Goal: Find specific page/section: Find specific page/section

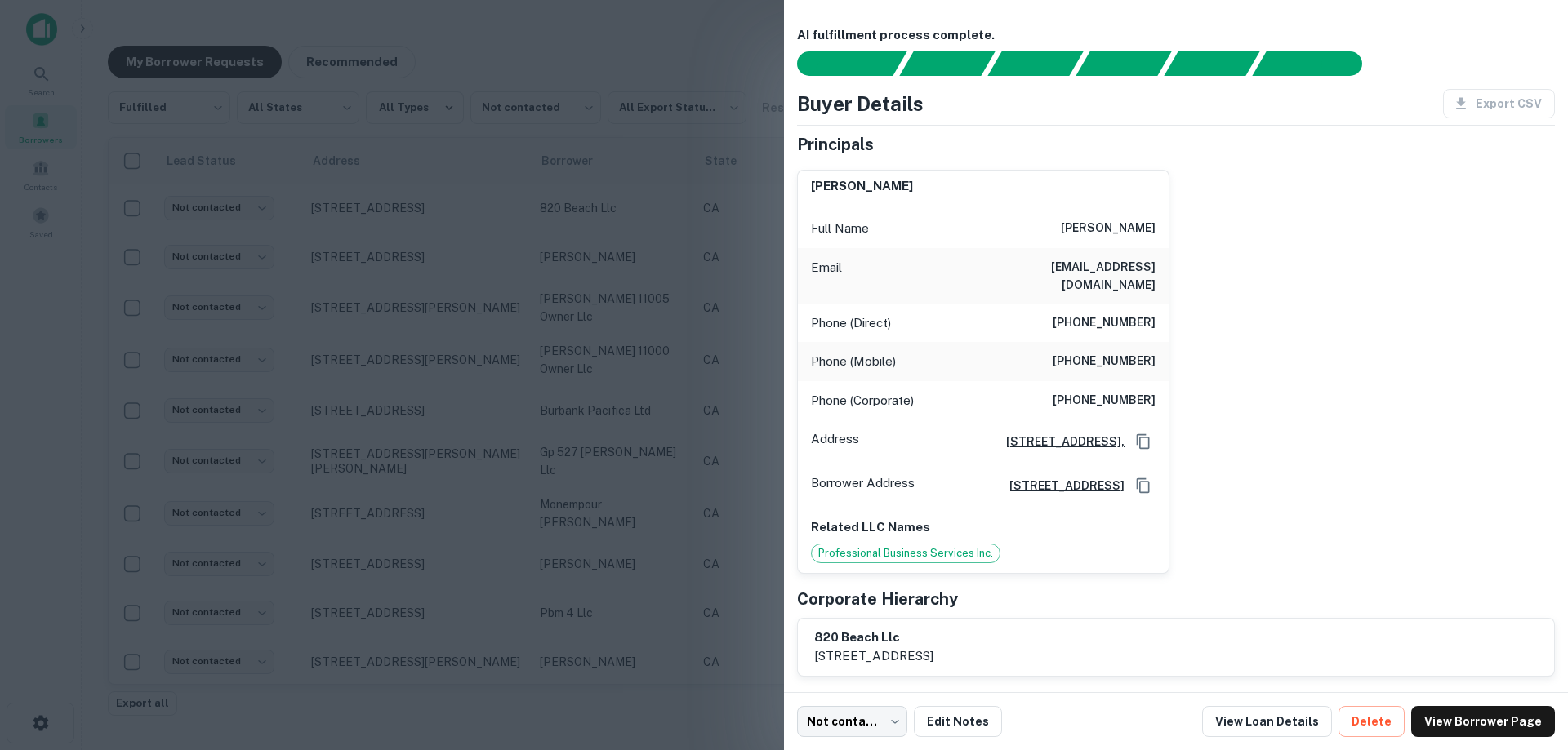
click at [600, 252] on div at bounding box center [784, 375] width 1568 height 750
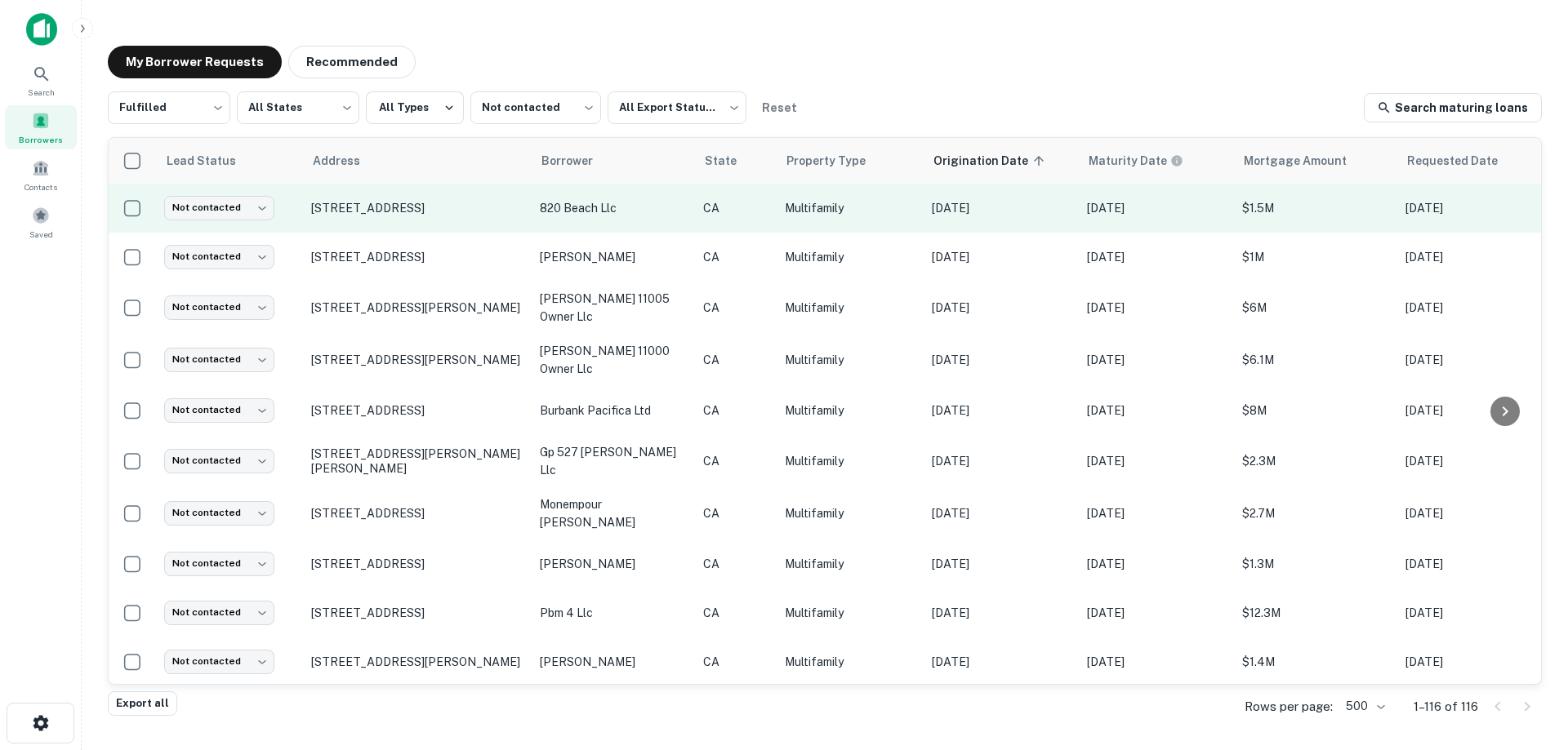
click at [668, 213] on p "820 beach llc" at bounding box center [613, 208] width 147 height 18
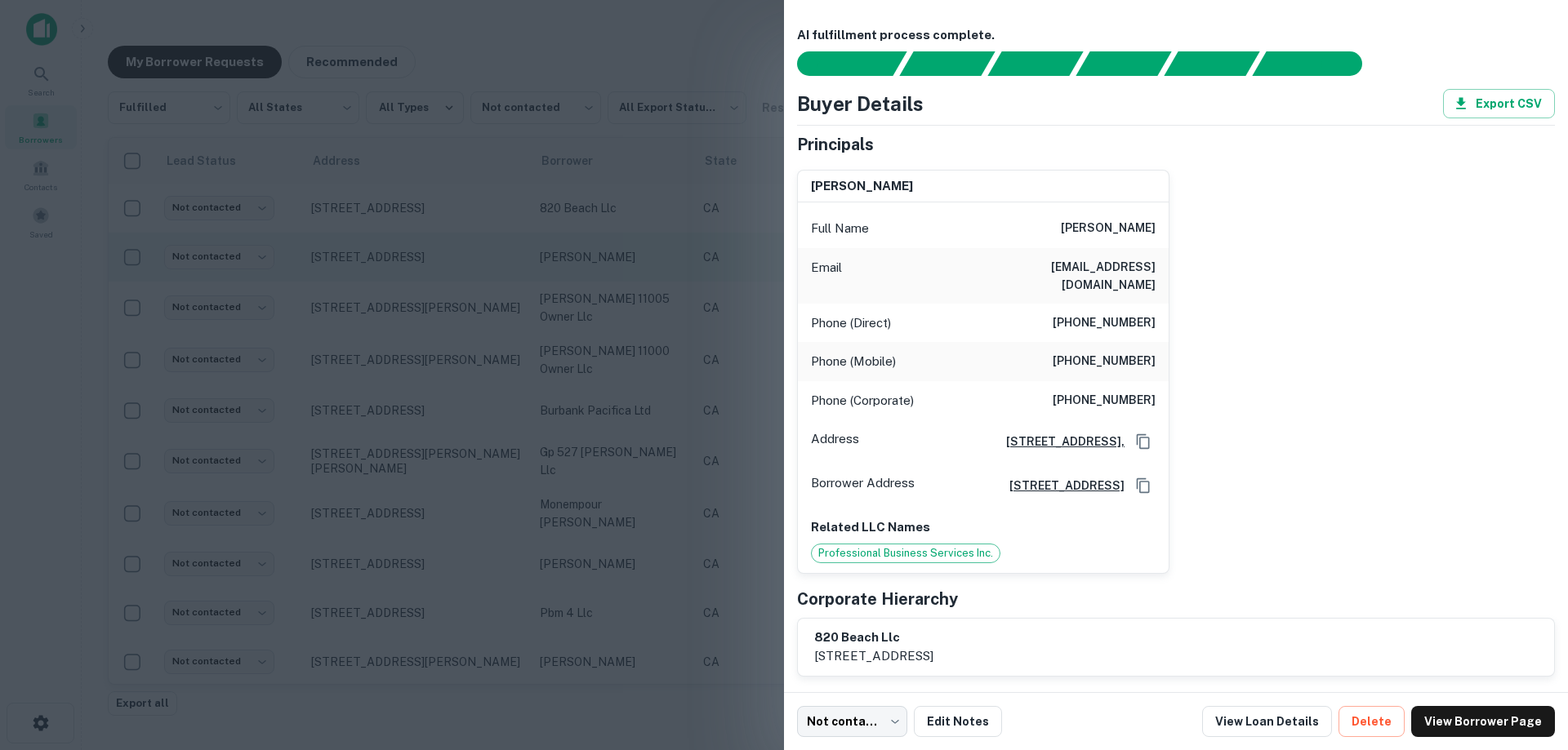
click at [640, 286] on div at bounding box center [784, 375] width 1568 height 750
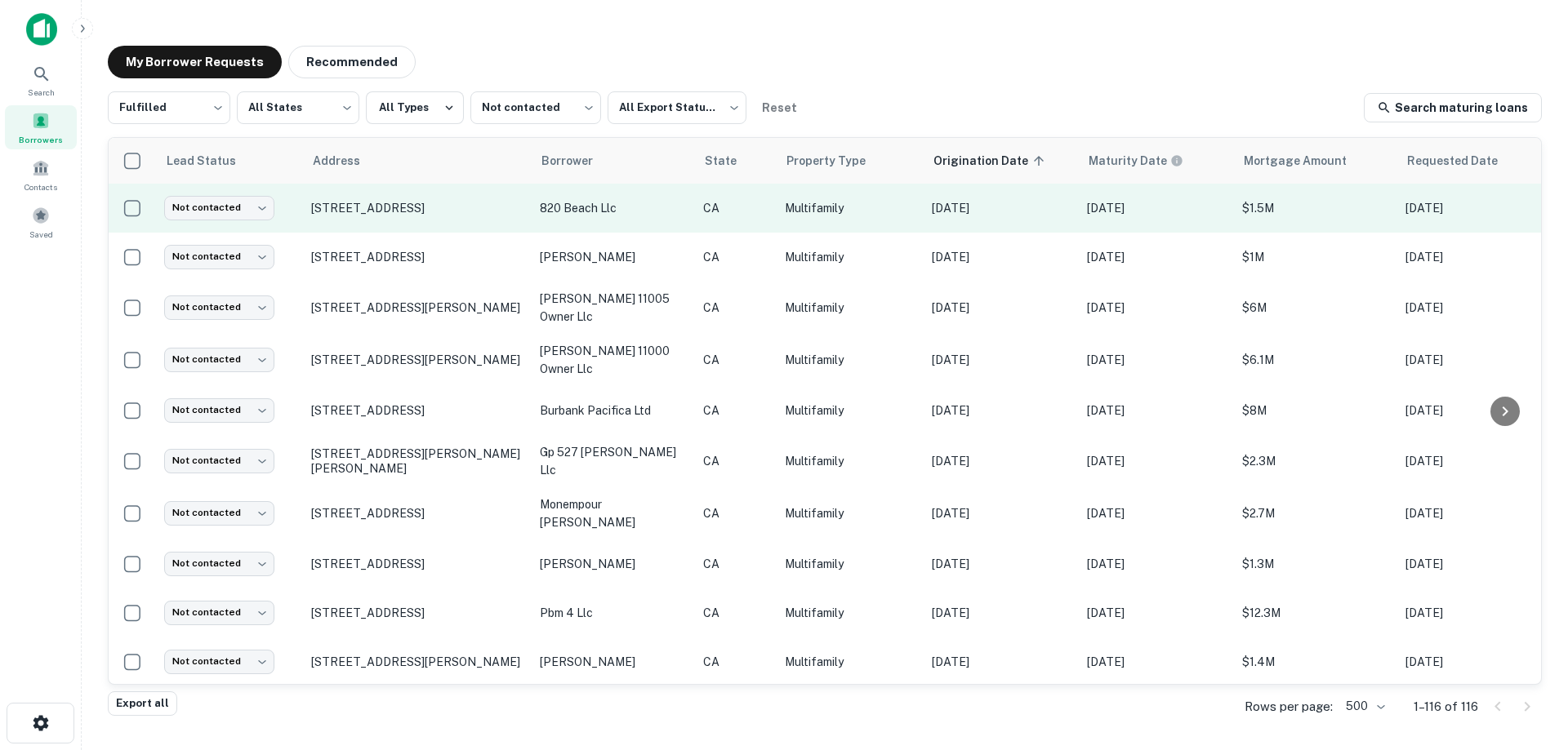
click at [670, 208] on p "820 beach llc" at bounding box center [613, 208] width 147 height 18
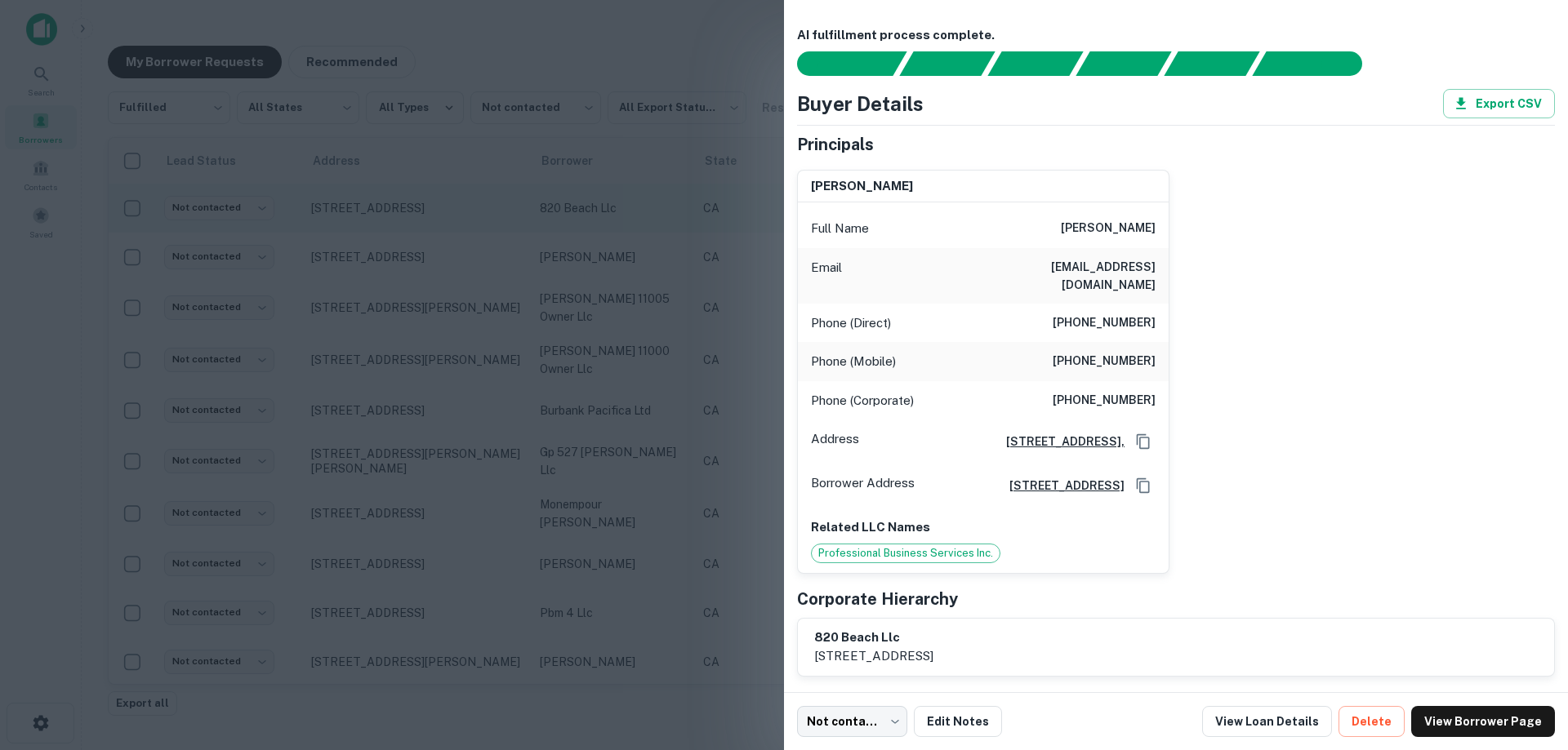
click at [670, 207] on div at bounding box center [784, 375] width 1568 height 750
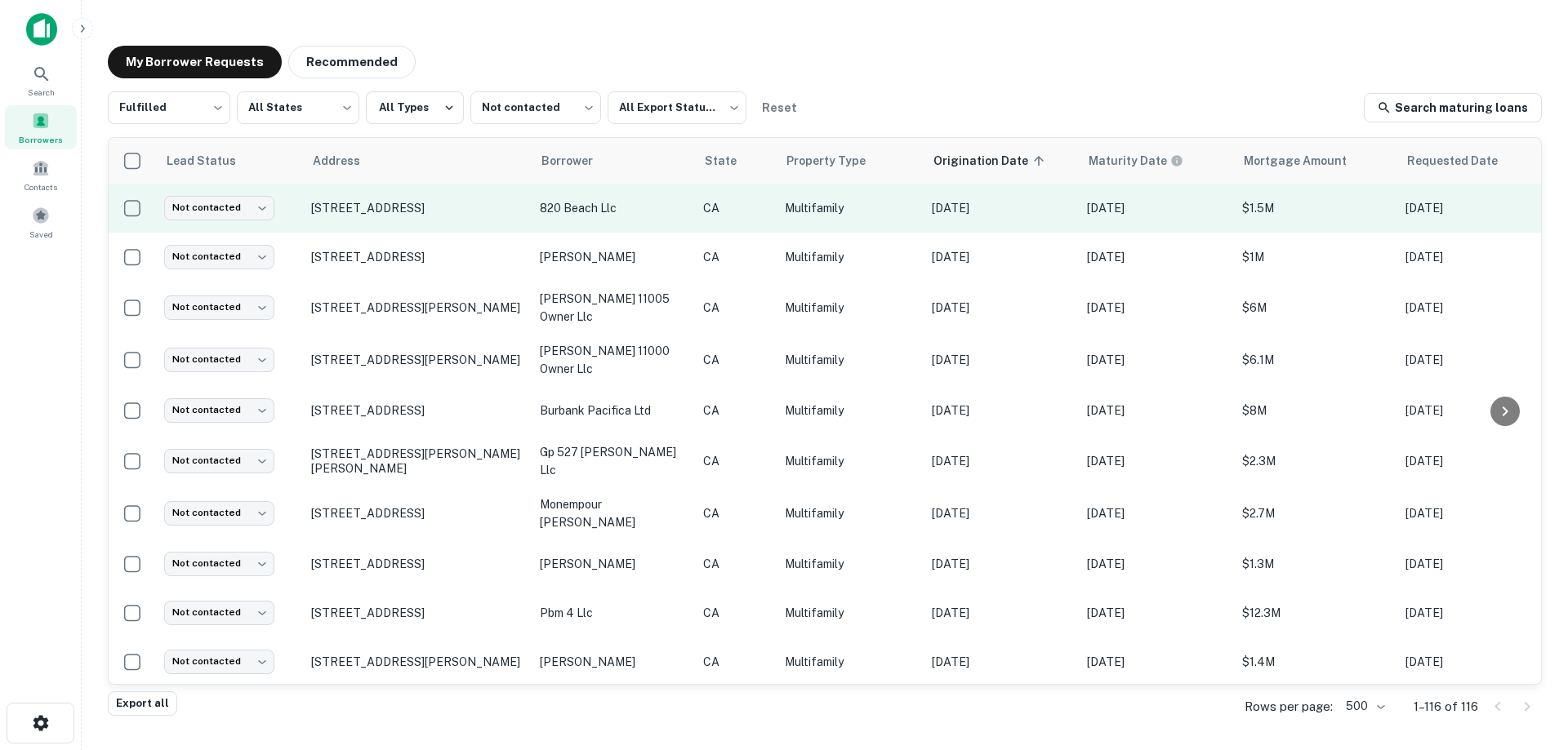
click at [604, 212] on p "820 beach llc" at bounding box center [613, 208] width 147 height 18
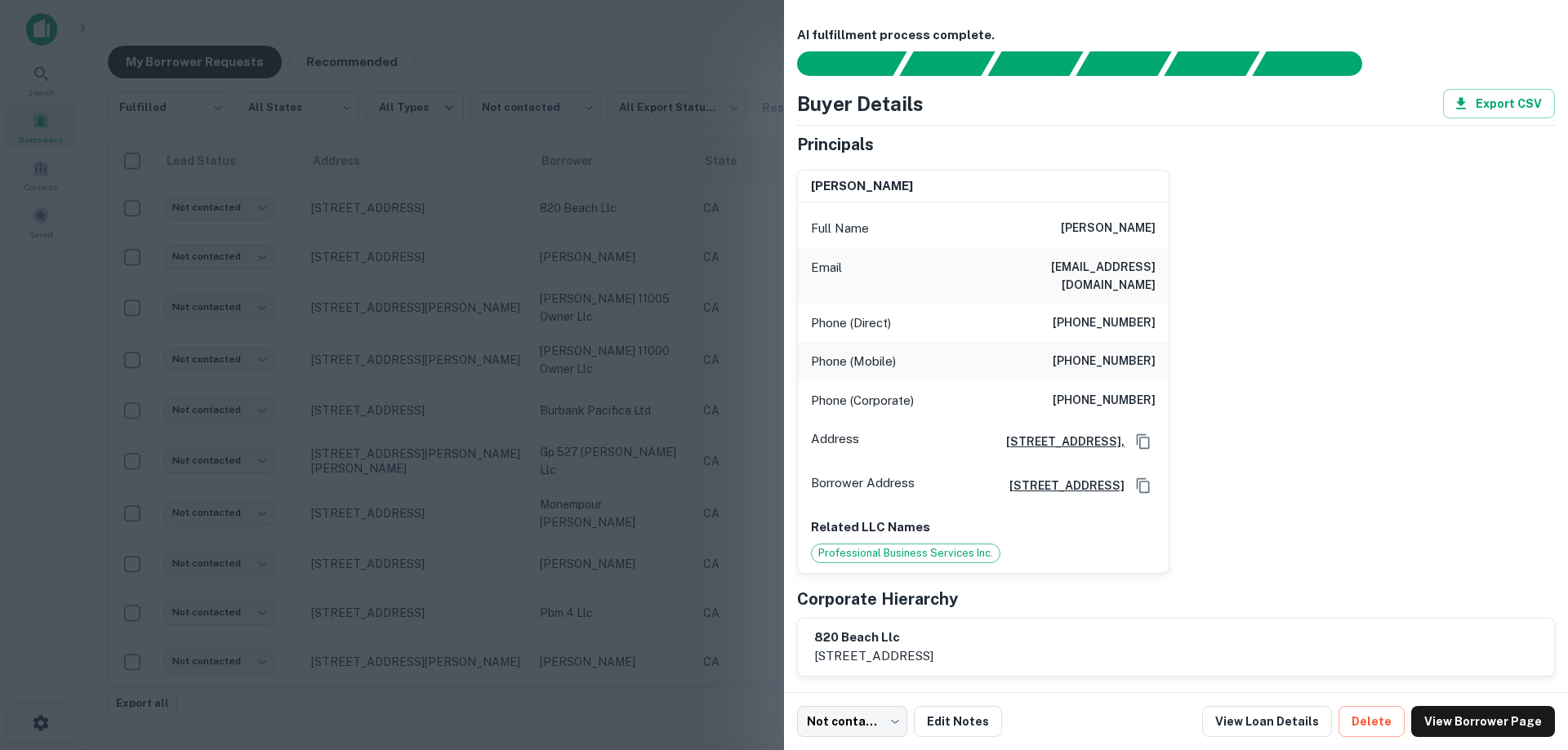
click at [553, 302] on div at bounding box center [784, 375] width 1568 height 750
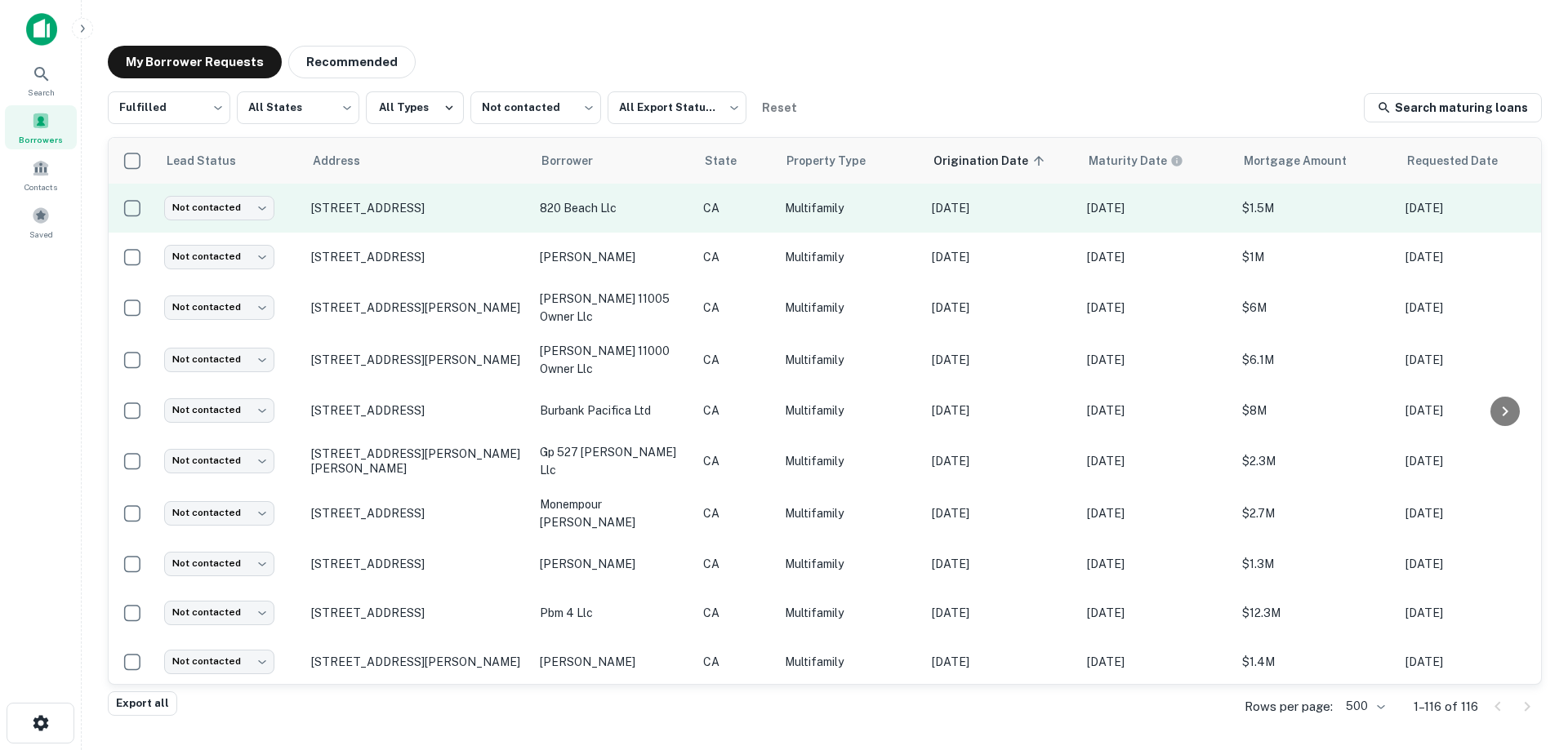
click at [593, 217] on p "820 beach llc" at bounding box center [613, 208] width 147 height 18
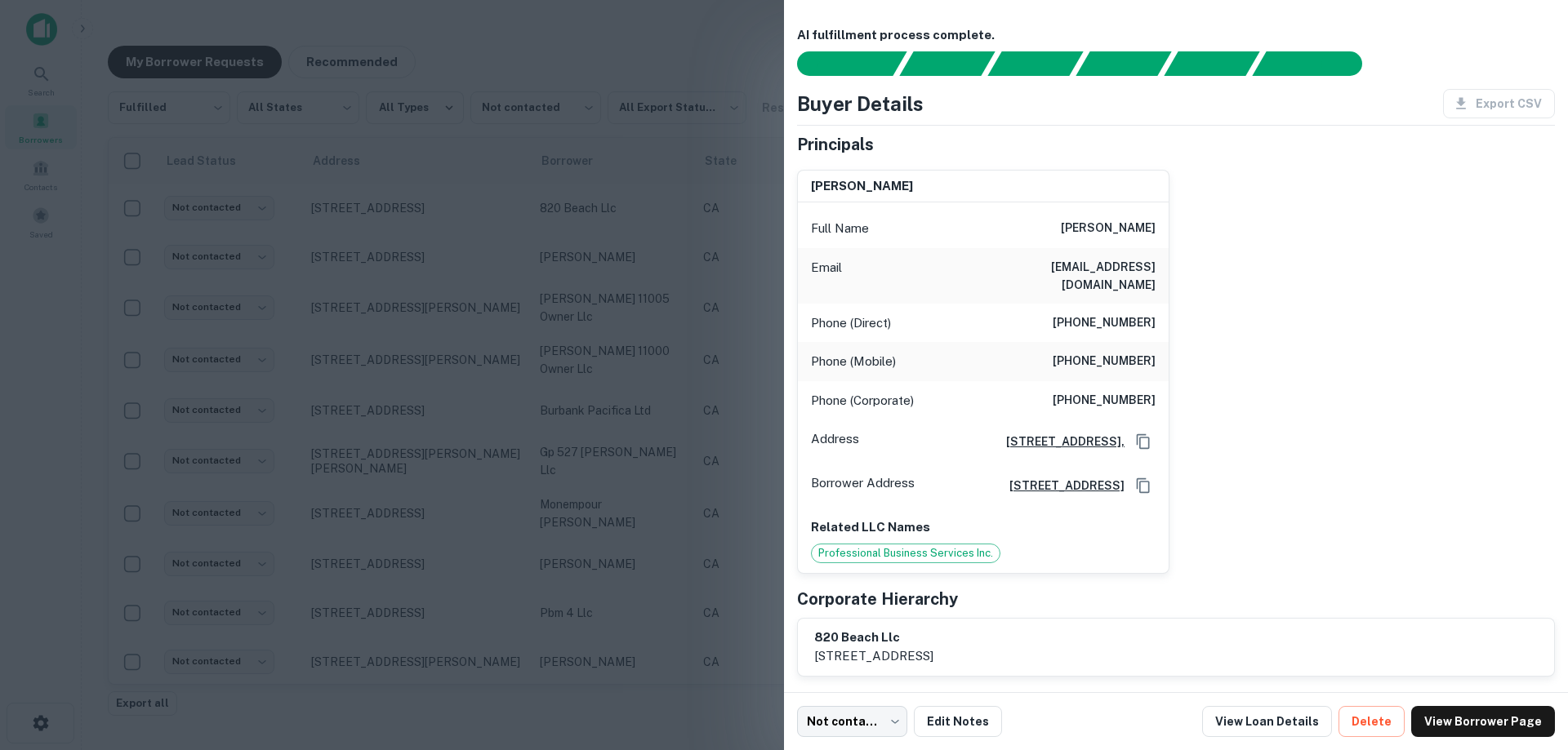
click at [475, 257] on div at bounding box center [784, 375] width 1568 height 750
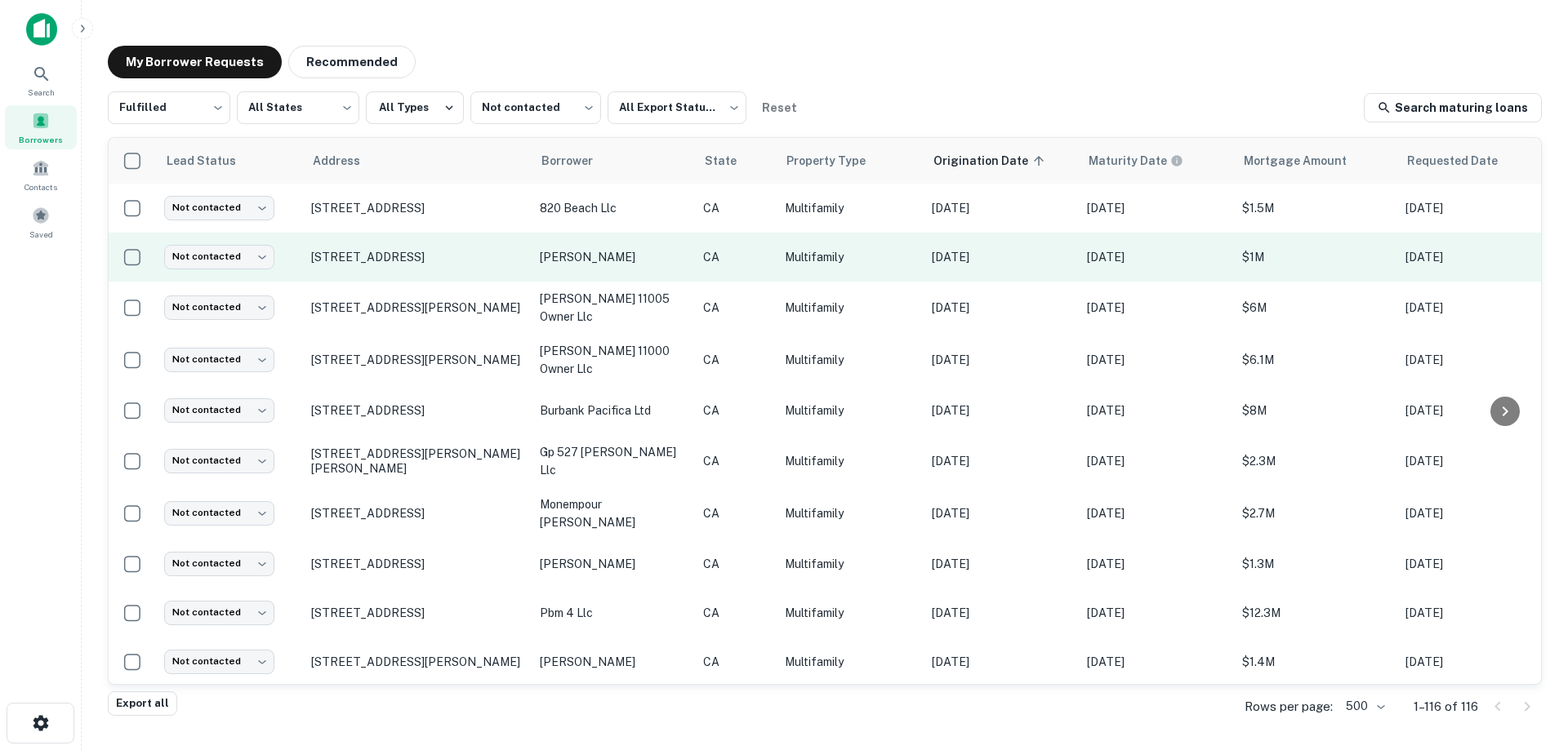
click at [658, 266] on p "[PERSON_NAME]" at bounding box center [613, 257] width 147 height 18
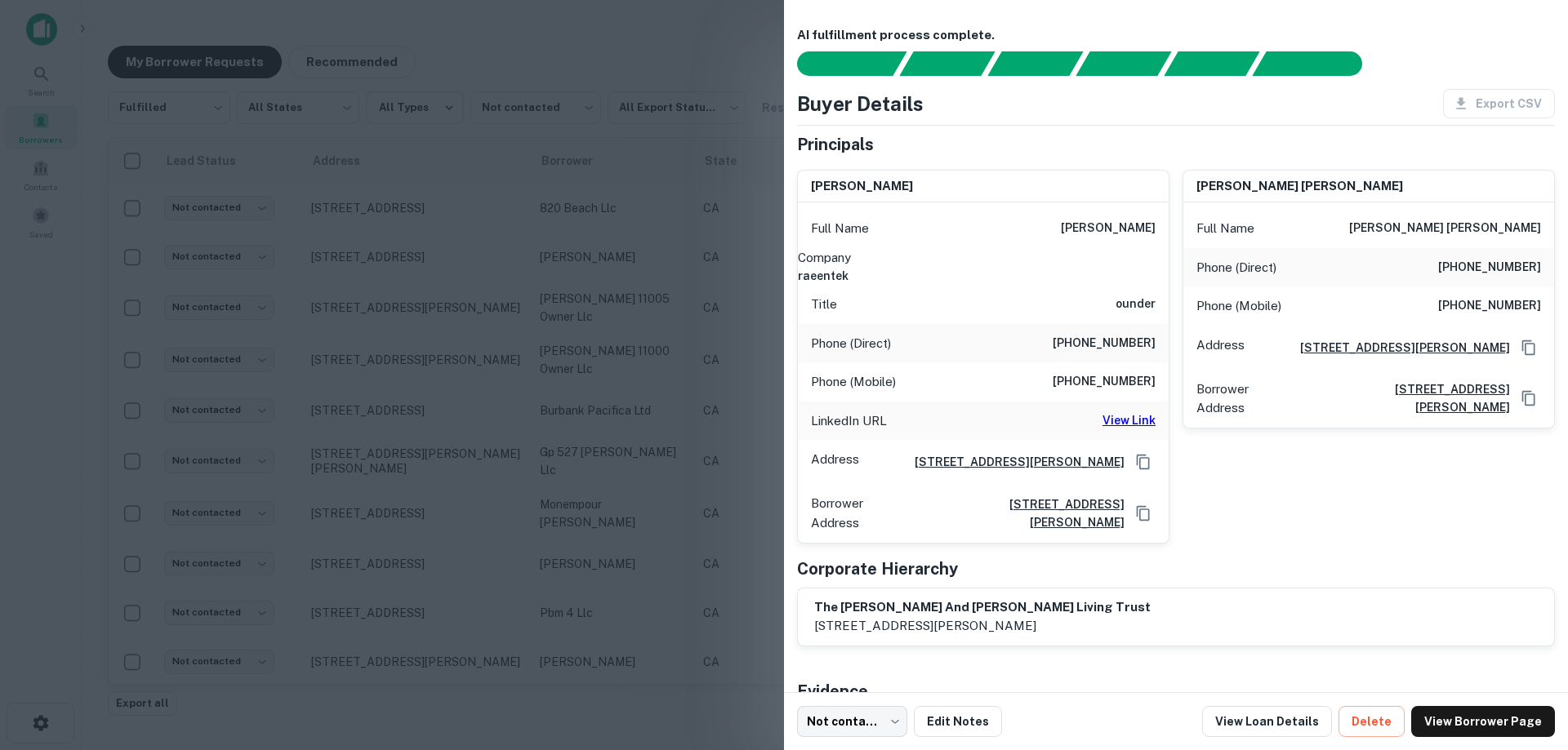
click at [637, 267] on div at bounding box center [784, 375] width 1568 height 750
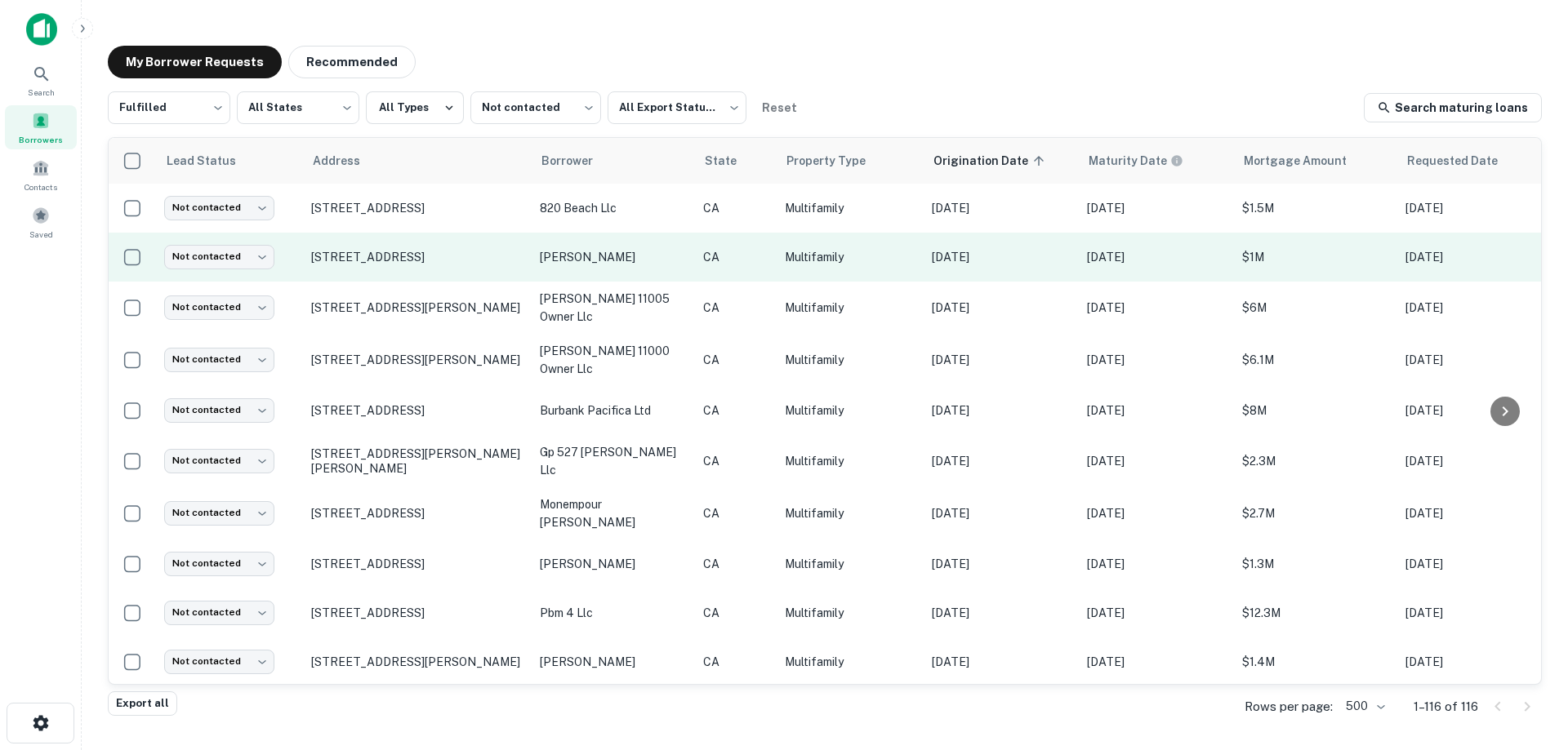
click at [612, 260] on p "[PERSON_NAME]" at bounding box center [613, 257] width 147 height 18
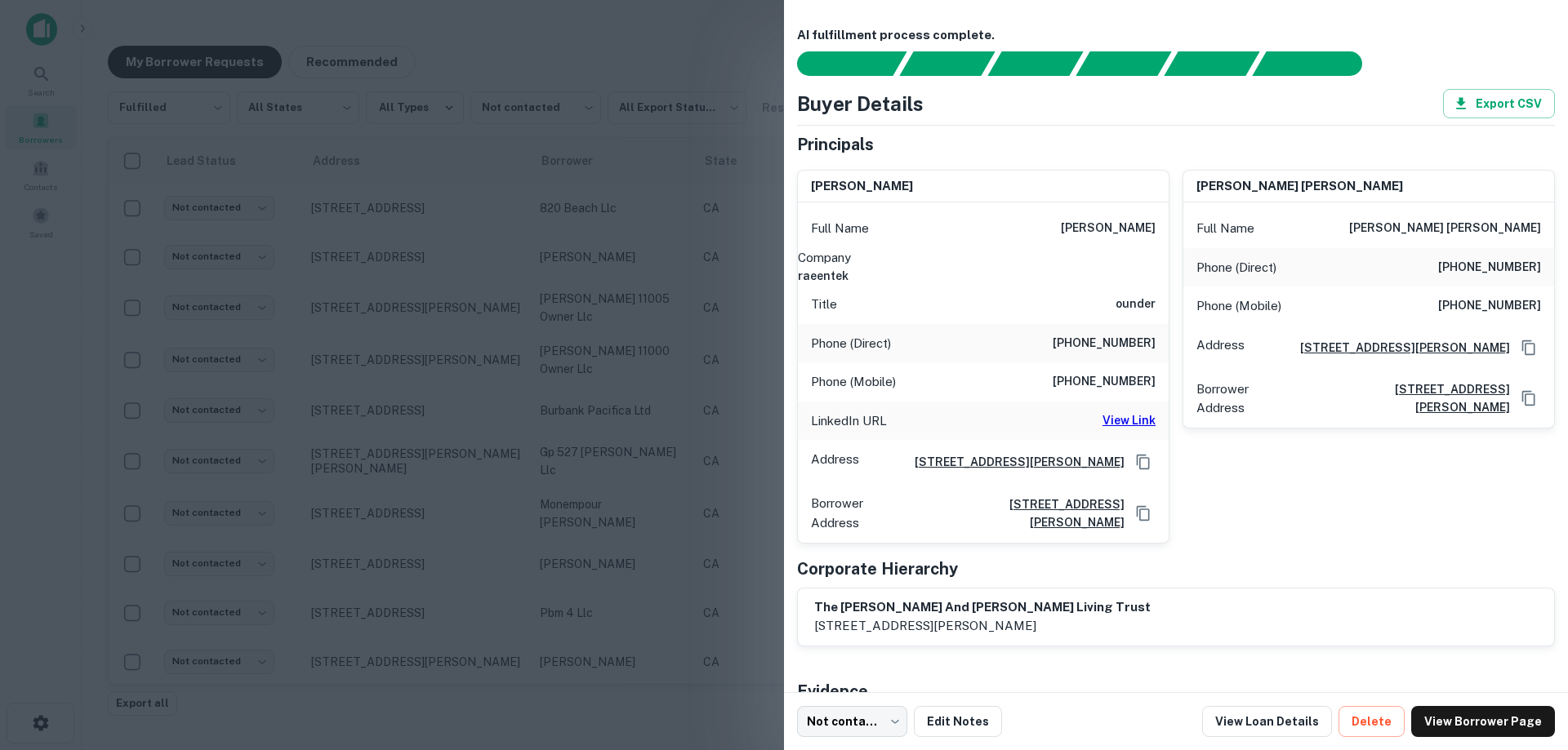
click at [626, 270] on div at bounding box center [784, 375] width 1568 height 750
